Goal: Transaction & Acquisition: Purchase product/service

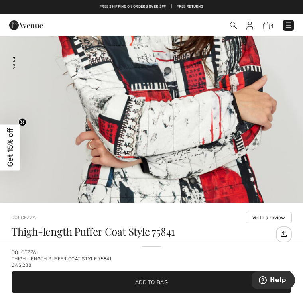
click at [267, 25] on img at bounding box center [266, 26] width 7 height 8
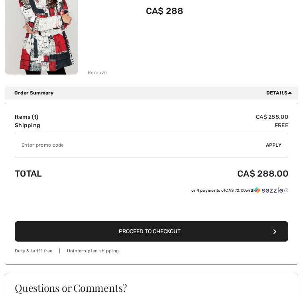
click at [75, 140] on input "TEXT" at bounding box center [140, 145] width 251 height 24
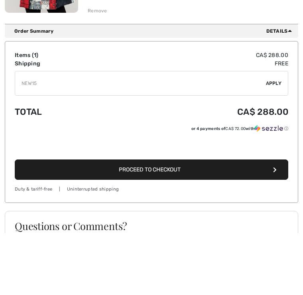
scroll to position [220, 0]
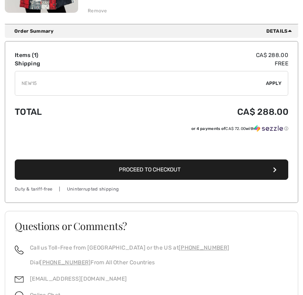
type input "NEW15"
click at [272, 170] on button "Proceed to Checkout" at bounding box center [152, 169] width 274 height 20
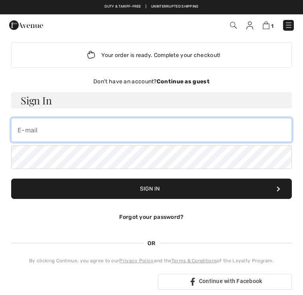
click at [80, 128] on input "email" at bounding box center [151, 130] width 281 height 24
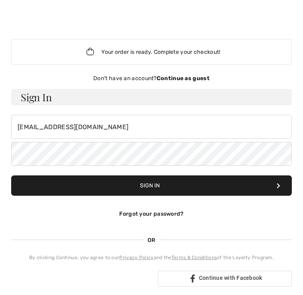
scroll to position [3, 0]
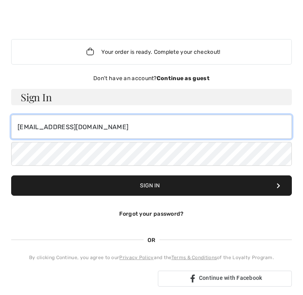
type input "ghcougle4@gmail.com"
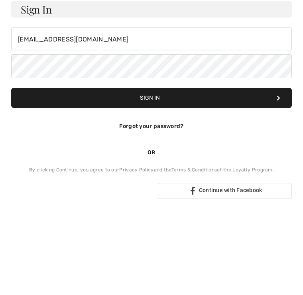
click at [169, 175] on button "Sign In" at bounding box center [151, 185] width 281 height 20
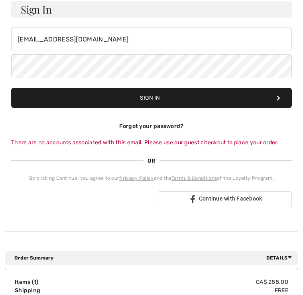
click at [236, 197] on span "Continue with Facebook" at bounding box center [230, 198] width 63 height 6
